Goal: Find contact information: Find contact information

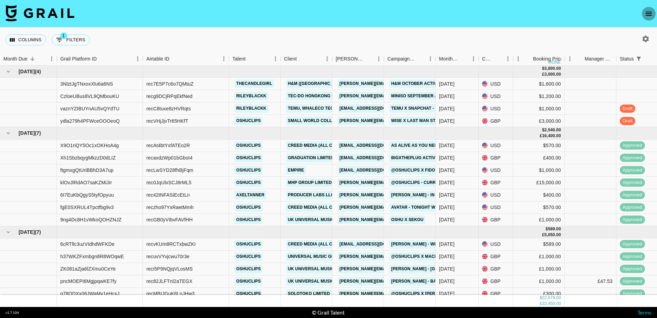
click at [649, 10] on icon "open drawer" at bounding box center [648, 14] width 8 height 8
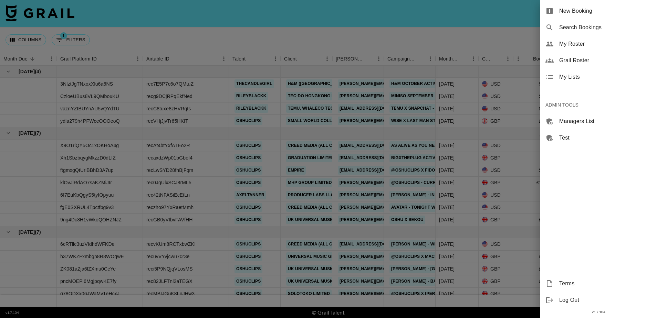
click at [596, 73] on span "My Lists" at bounding box center [605, 77] width 92 height 8
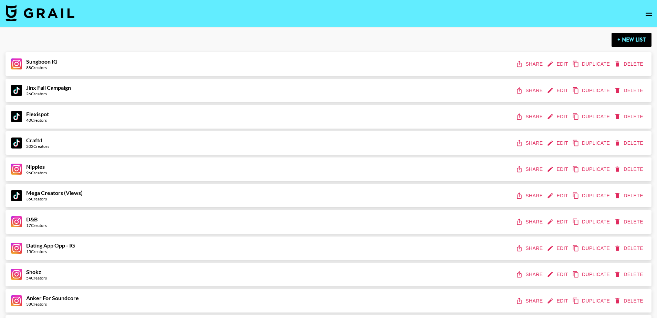
click at [648, 15] on icon "open drawer" at bounding box center [648, 14] width 6 height 4
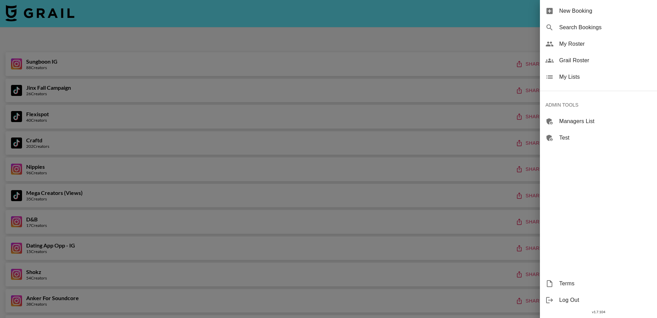
click at [587, 60] on span "Grail Roster" at bounding box center [605, 60] width 92 height 8
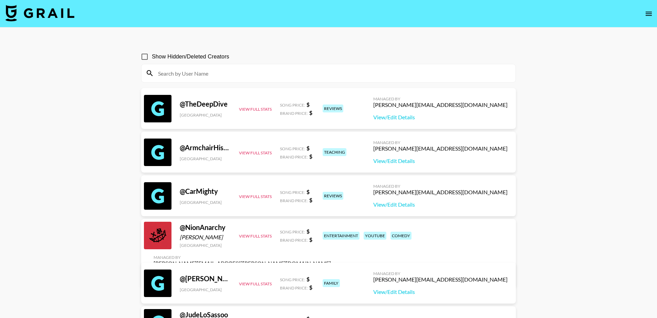
click at [285, 71] on input at bounding box center [332, 73] width 357 height 11
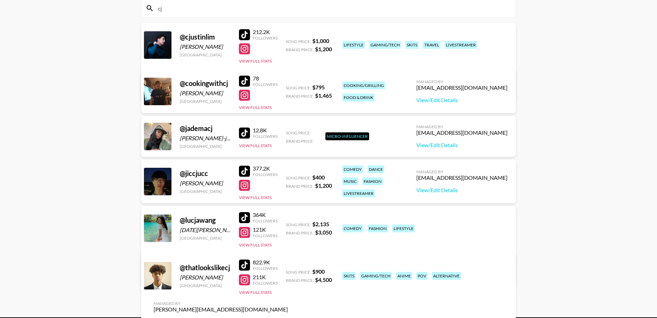
scroll to position [92, 0]
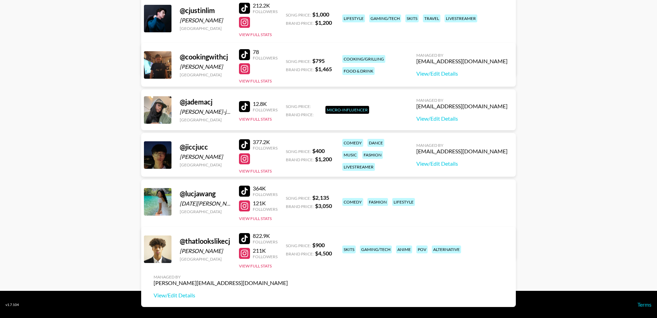
type input "cj"
click at [243, 251] on div at bounding box center [244, 253] width 11 height 11
click at [288, 280] on div "[PERSON_NAME][EMAIL_ADDRESS][DOMAIN_NAME]" at bounding box center [221, 283] width 134 height 7
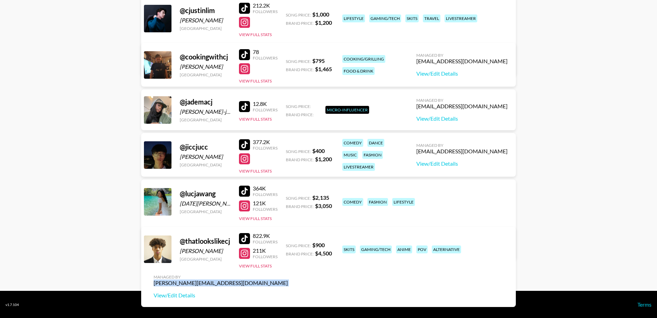
copy div "[PERSON_NAME][EMAIL_ADDRESS][DOMAIN_NAME]"
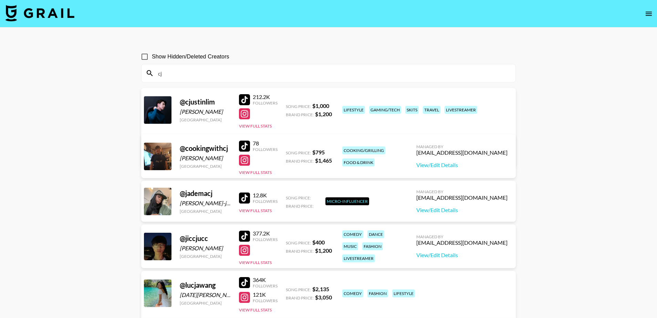
click at [179, 72] on input "cj" at bounding box center [332, 73] width 357 height 11
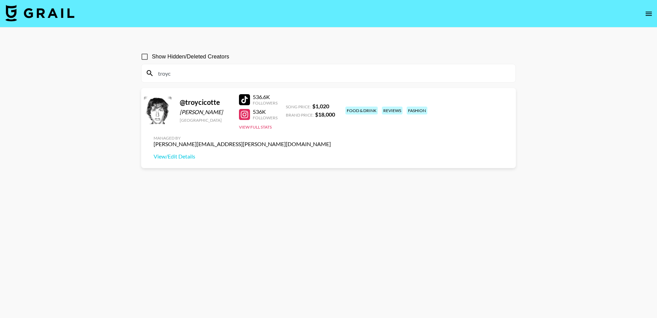
type input "troyc"
click at [331, 141] on div "[PERSON_NAME][EMAIL_ADDRESS][PERSON_NAME][DOMAIN_NAME]" at bounding box center [242, 144] width 177 height 7
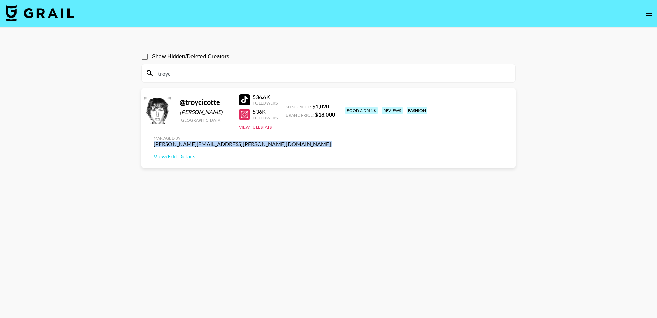
copy div "[PERSON_NAME][EMAIL_ADDRESS][PERSON_NAME][DOMAIN_NAME]"
click at [247, 76] on input "troyc" at bounding box center [332, 73] width 357 height 11
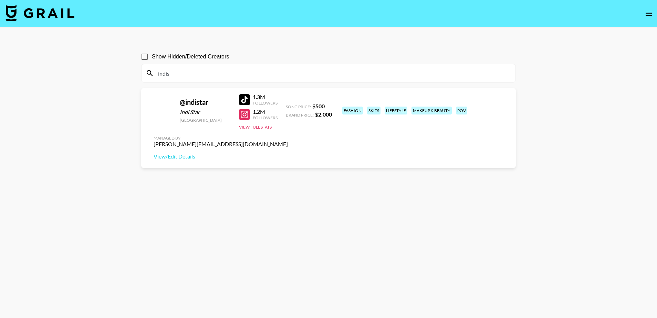
type input "indis"
click at [288, 141] on div "[PERSON_NAME][EMAIL_ADDRESS][DOMAIN_NAME]" at bounding box center [221, 144] width 134 height 7
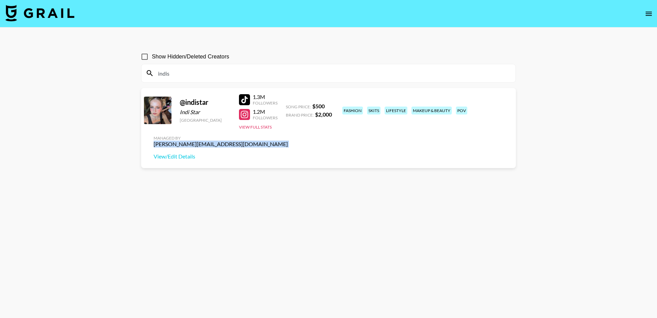
click at [288, 141] on div "[PERSON_NAME][EMAIL_ADDRESS][DOMAIN_NAME]" at bounding box center [221, 144] width 134 height 7
copy div "[PERSON_NAME][EMAIL_ADDRESS][DOMAIN_NAME]"
click at [228, 67] on div "indis" at bounding box center [328, 73] width 374 height 18
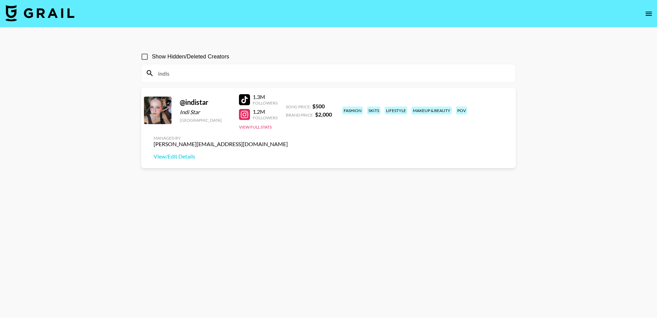
click at [226, 72] on input "indis" at bounding box center [332, 73] width 357 height 11
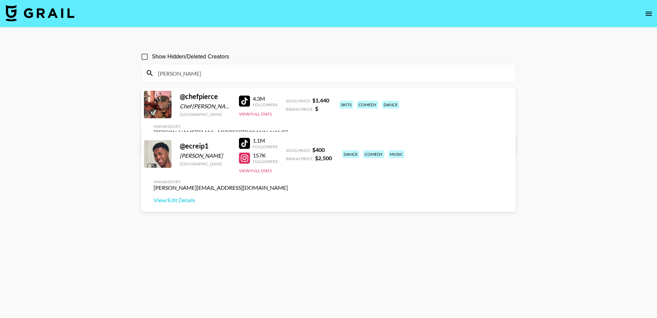
type input "[PERSON_NAME]"
click at [288, 185] on div "[PERSON_NAME][EMAIL_ADDRESS][DOMAIN_NAME]" at bounding box center [221, 188] width 134 height 7
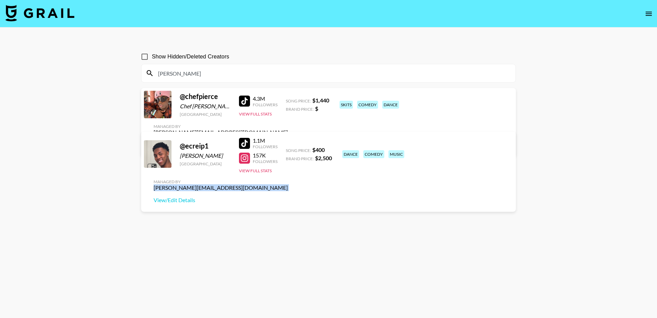
copy div "[PERSON_NAME][EMAIL_ADDRESS][DOMAIN_NAME]"
